Goal: Information Seeking & Learning: Learn about a topic

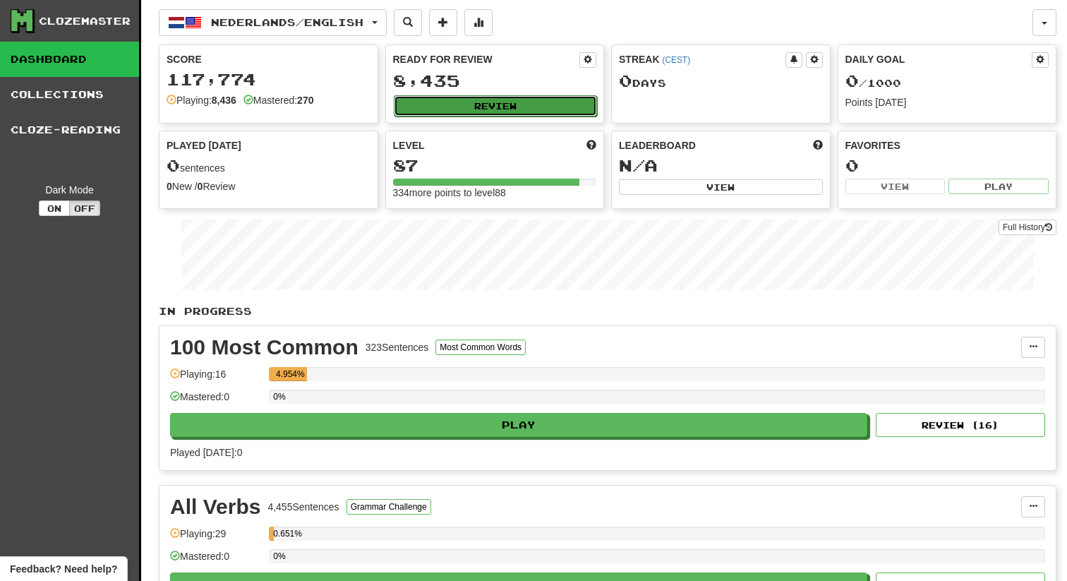
click at [521, 110] on button "Review" at bounding box center [496, 105] width 204 height 21
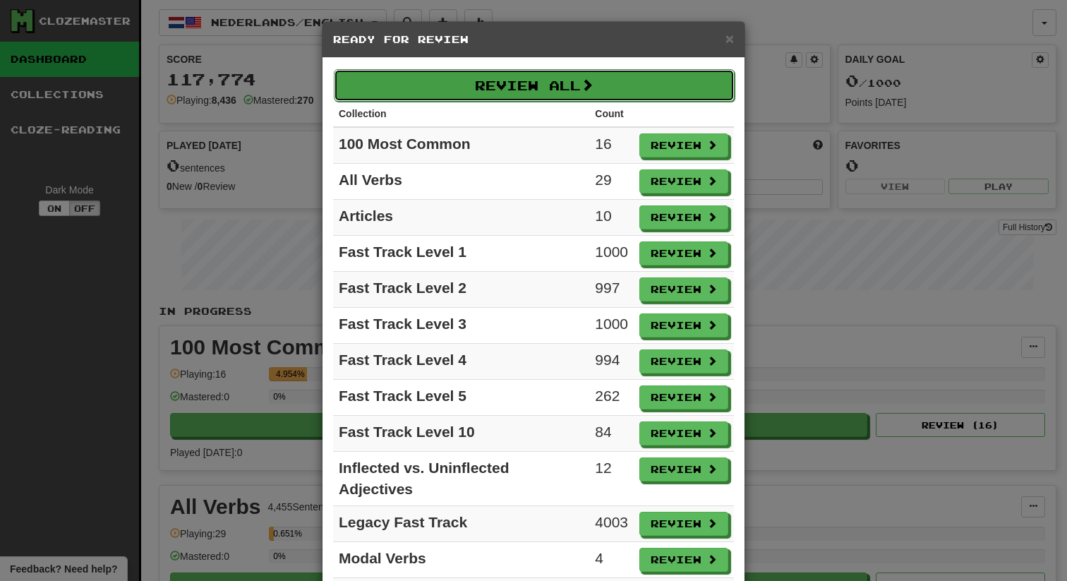
click at [553, 74] on button "Review All" at bounding box center [534, 85] width 401 height 32
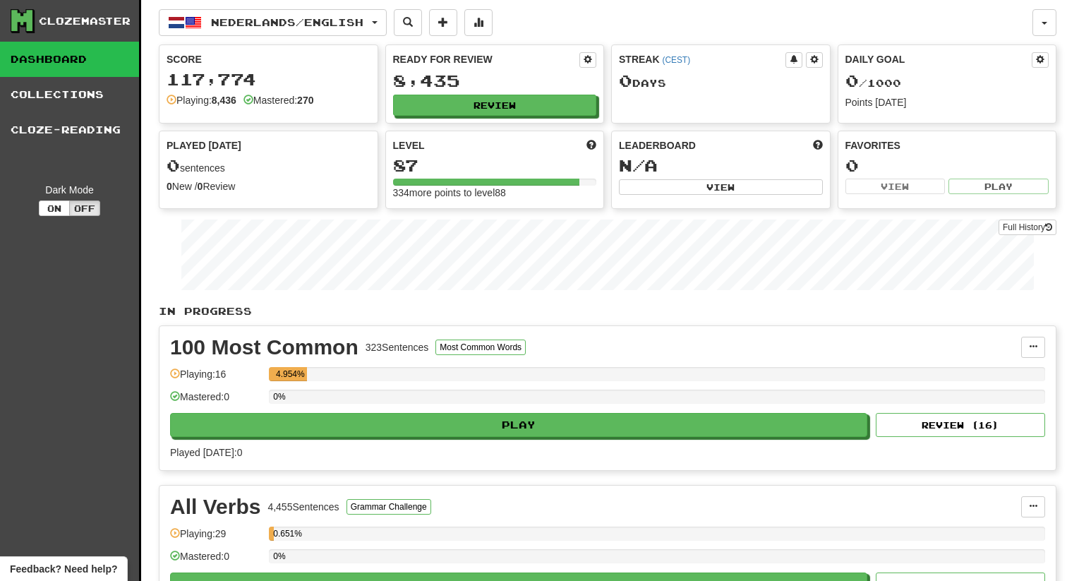
select select "********"
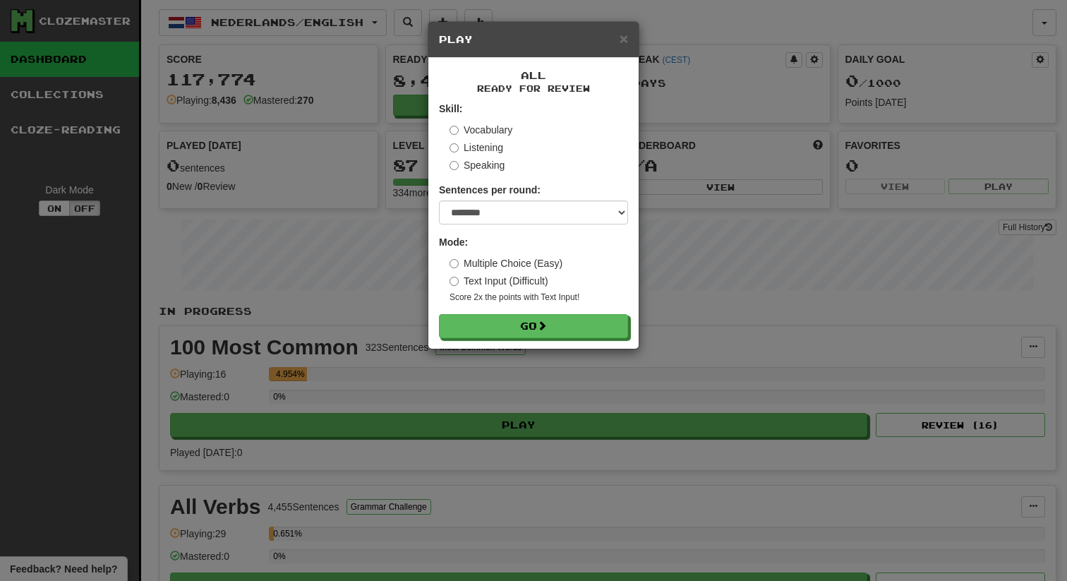
click at [509, 284] on label "Text Input (Difficult)" at bounding box center [498, 281] width 99 height 14
click at [491, 262] on label "Multiple Choice (Easy)" at bounding box center [505, 263] width 113 height 14
click at [475, 332] on button "Go" at bounding box center [533, 327] width 189 height 24
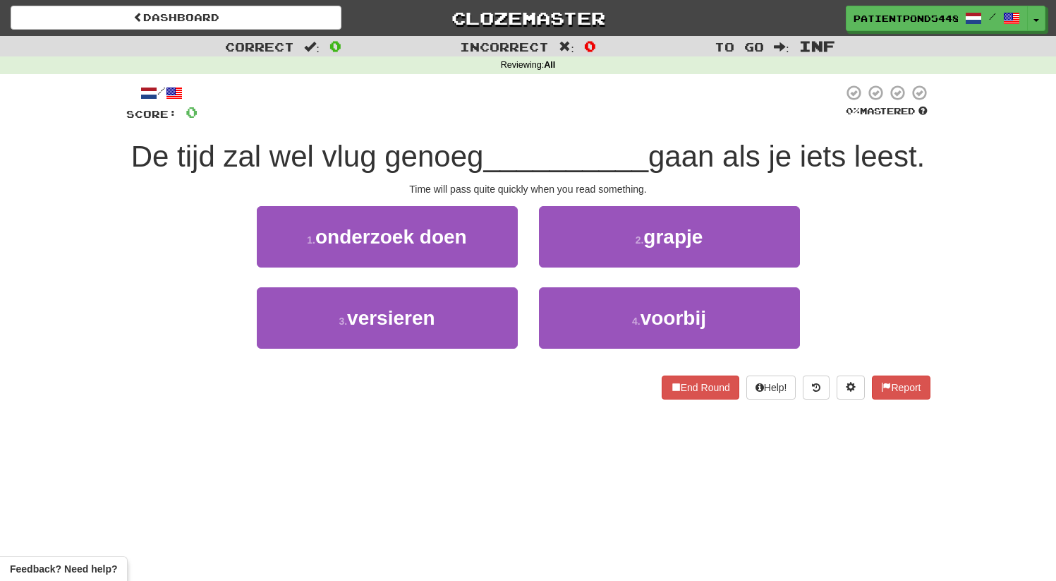
click at [384, 145] on span "De tijd zal wel vlug genoeg" at bounding box center [307, 156] width 353 height 33
click at [383, 145] on span "De tijd zal wel vlug genoeg" at bounding box center [307, 156] width 353 height 33
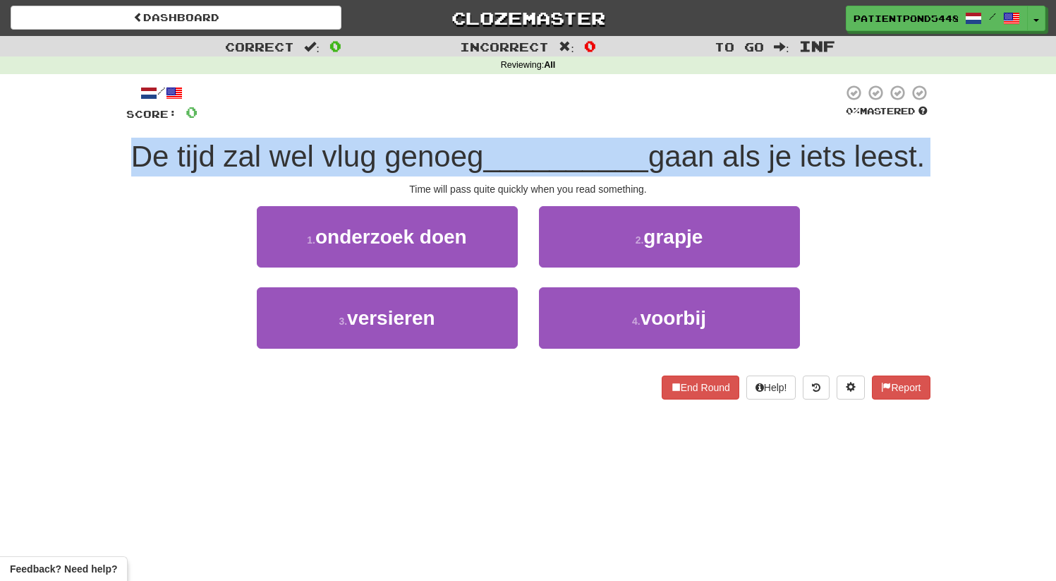
click at [383, 145] on span "De tijd zal wel vlug genoeg" at bounding box center [307, 156] width 353 height 33
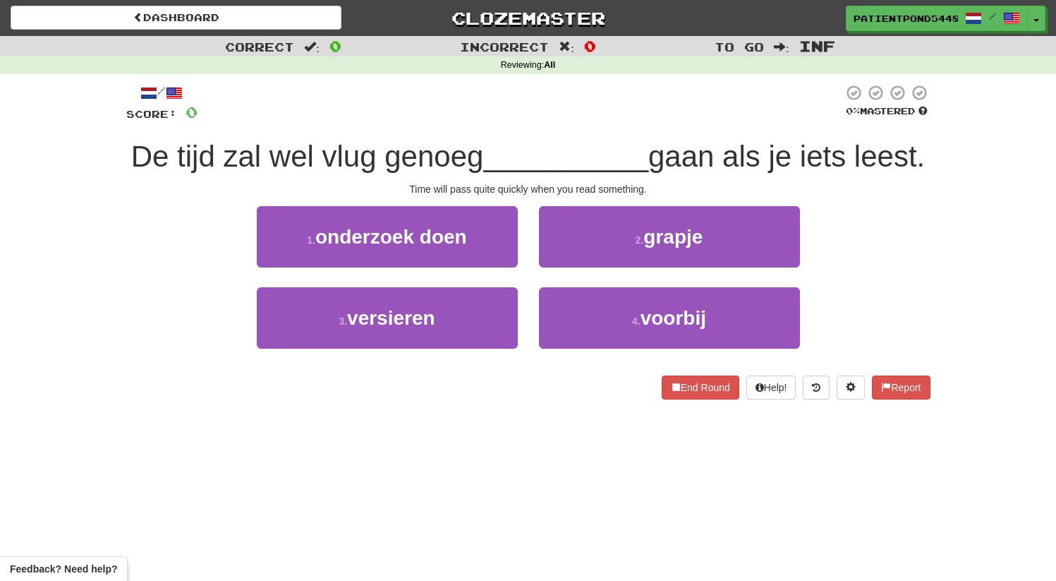
click at [346, 153] on span "De tijd zal wel vlug genoeg" at bounding box center [307, 156] width 353 height 33
